Goal: Navigation & Orientation: Find specific page/section

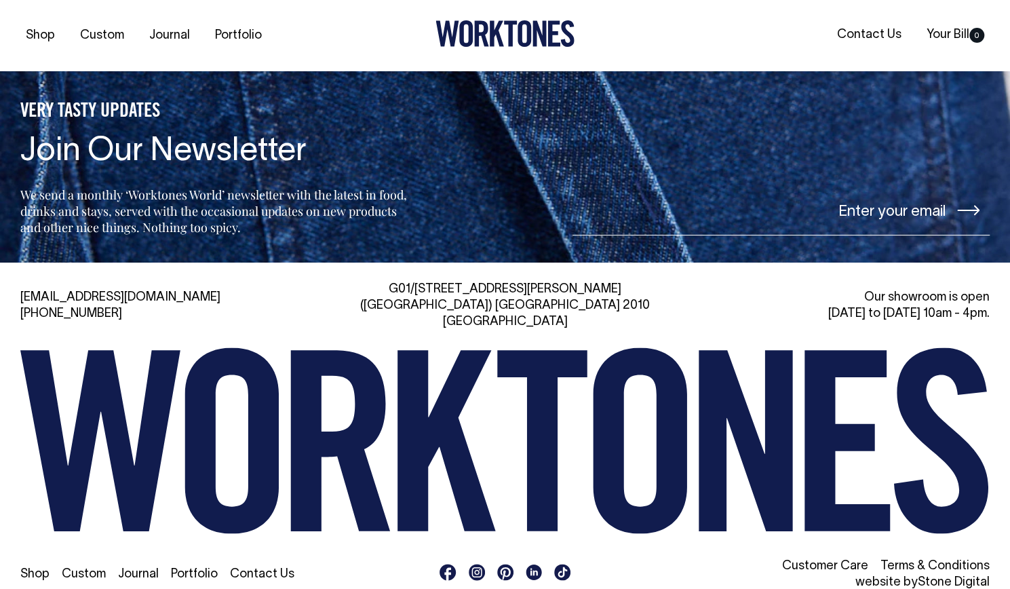
scroll to position [2981, 0]
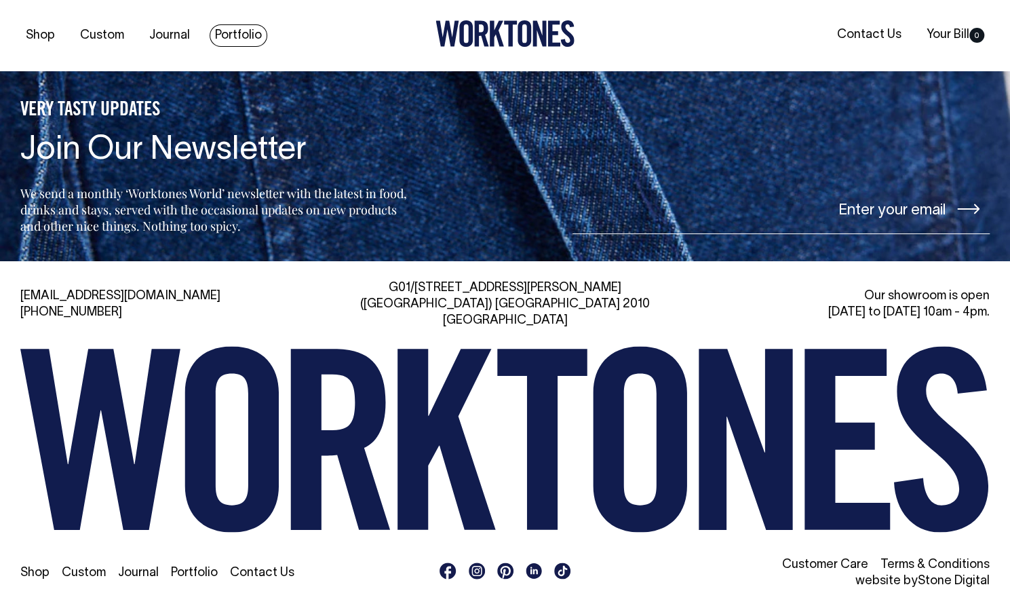
click at [236, 25] on link "Portfolio" at bounding box center [239, 35] width 58 height 22
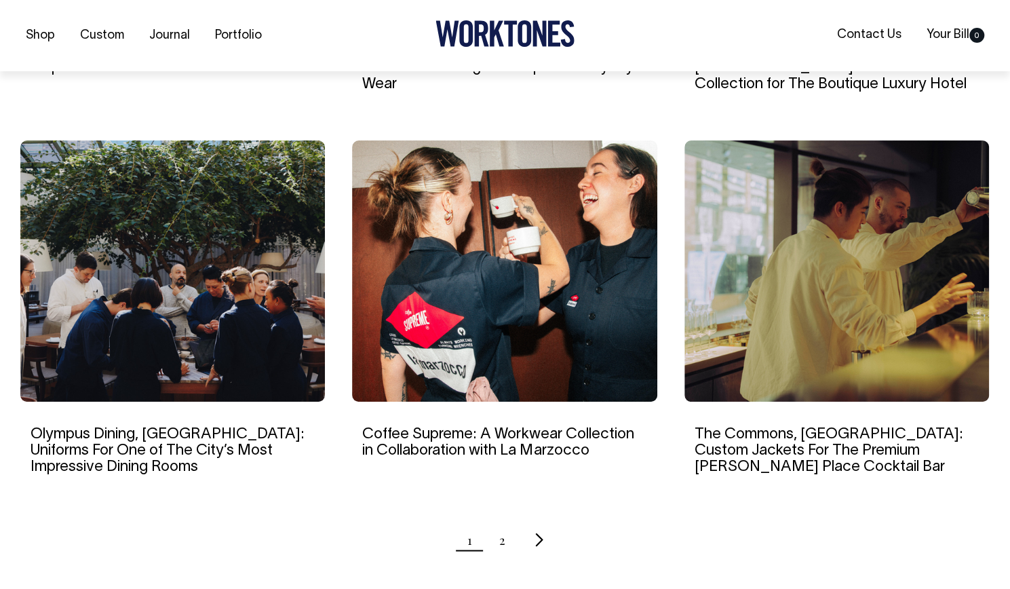
scroll to position [1211, 0]
click at [539, 533] on icon "Next page" at bounding box center [539, 540] width 9 height 14
